Goal: Find specific page/section

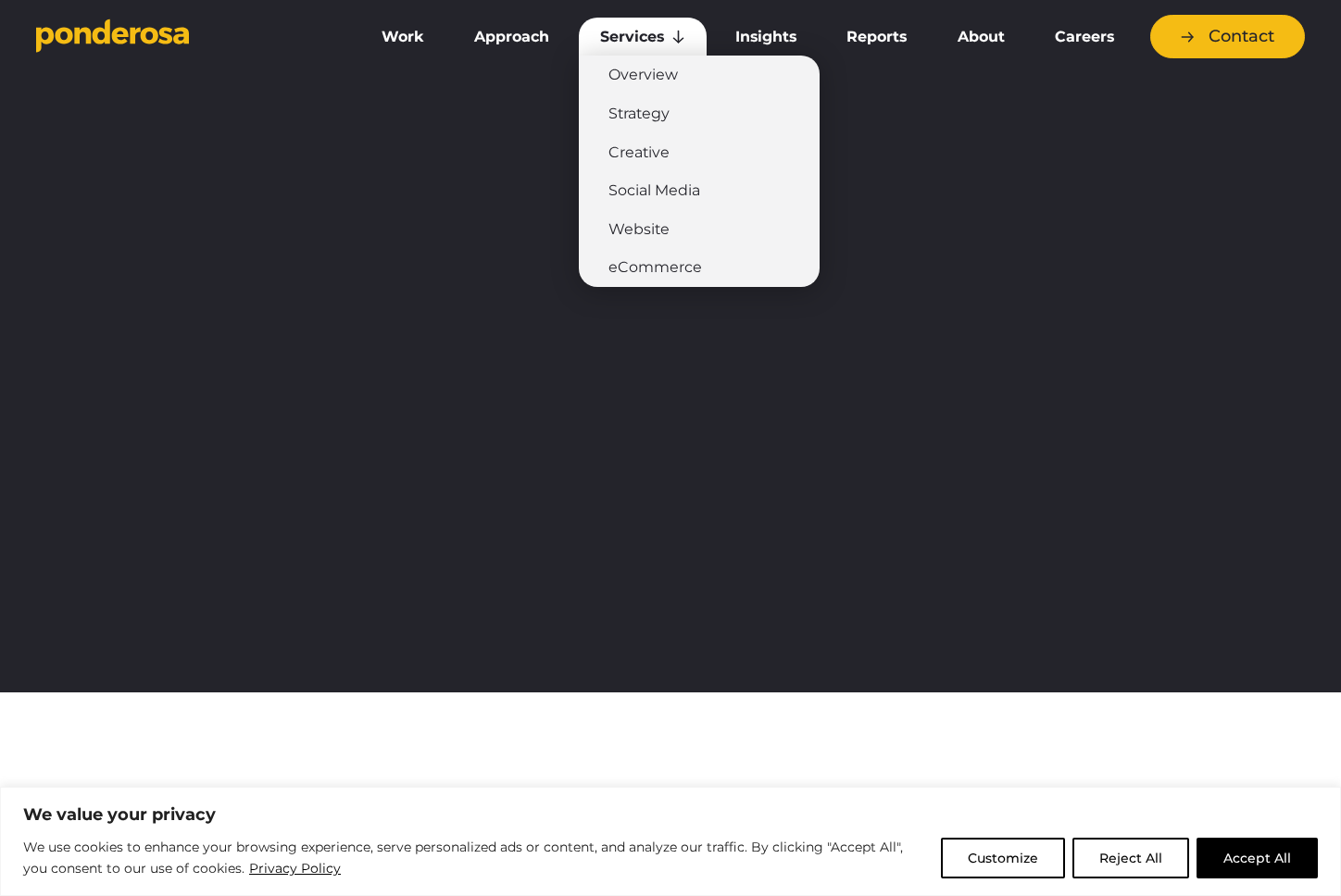
click at [642, 41] on link "Services" at bounding box center [642, 37] width 128 height 39
click at [635, 40] on link "Services" at bounding box center [642, 37] width 128 height 39
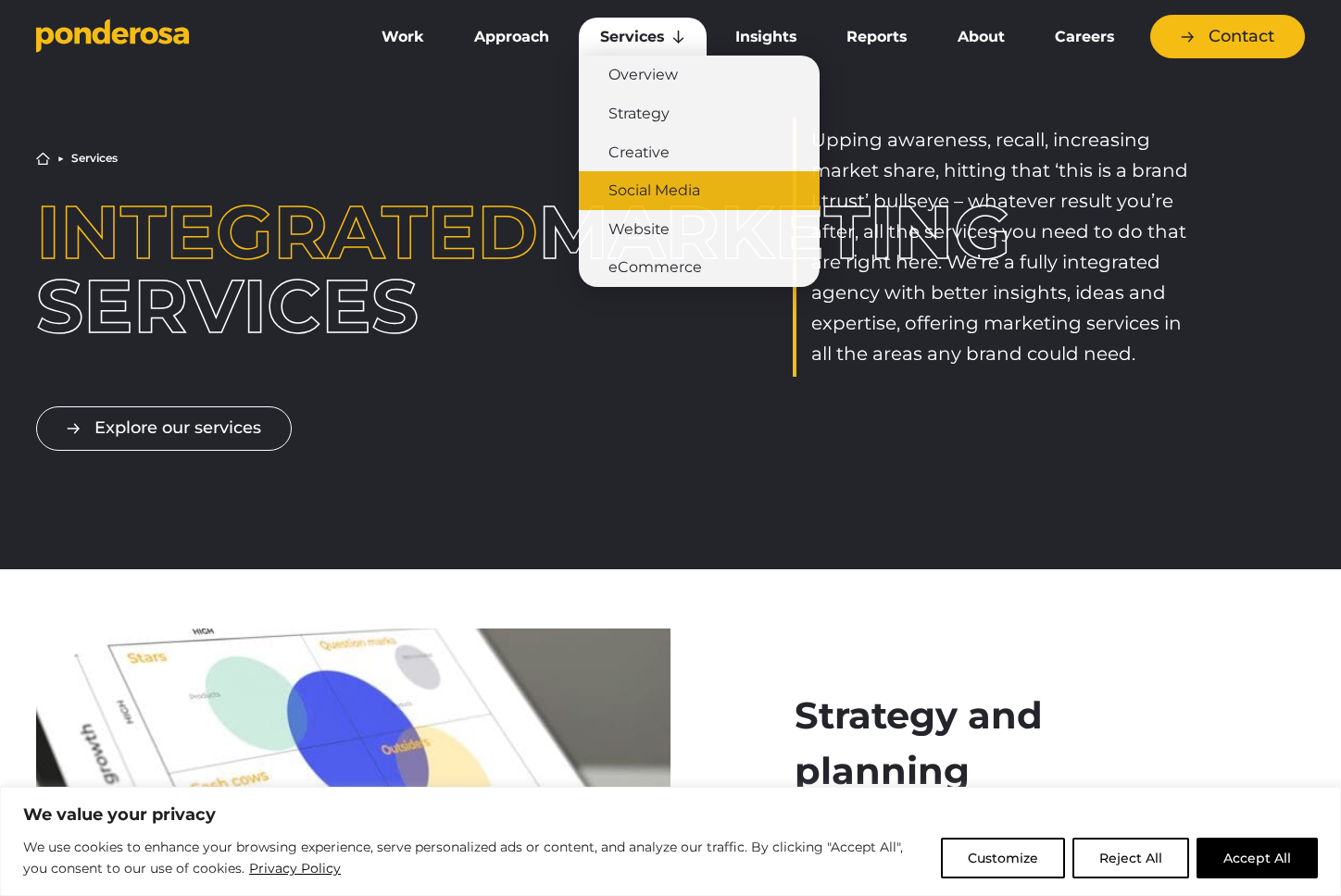
click at [661, 196] on link "Social Media" at bounding box center [698, 190] width 240 height 39
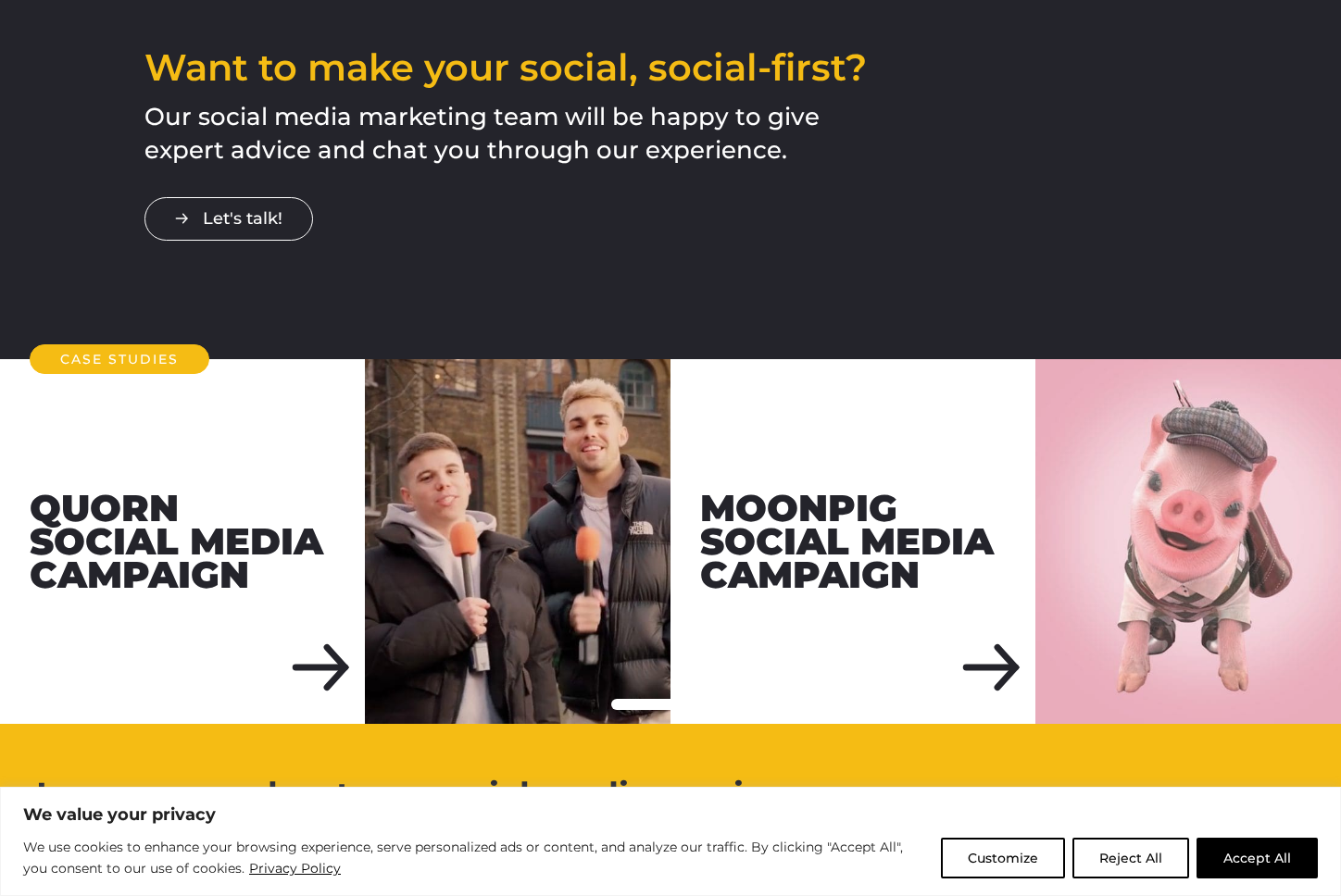
scroll to position [2796, 0]
